Goal: Check status: Check status

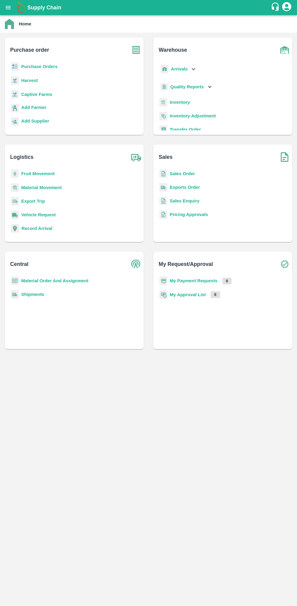
click at [199, 281] on b "My Payment Requests" at bounding box center [193, 280] width 48 height 5
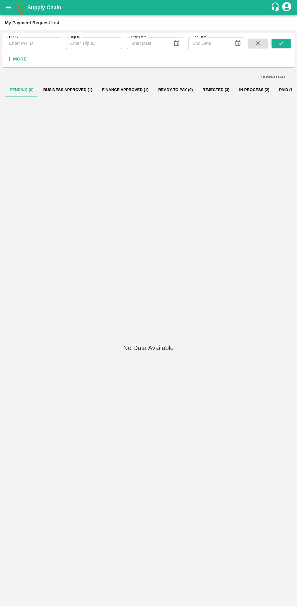
click at [78, 90] on button "Business Approved (1)" at bounding box center [67, 90] width 59 height 15
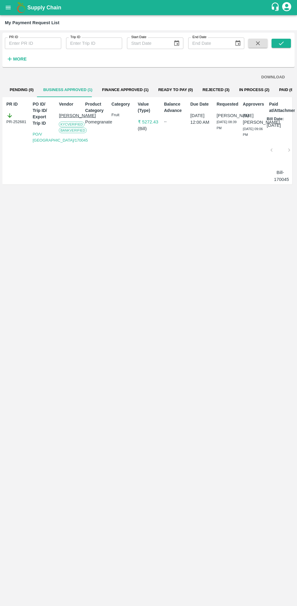
click at [235, 91] on button "In Process (2)" at bounding box center [254, 90] width 40 height 15
